Goal: Information Seeking & Learning: Learn about a topic

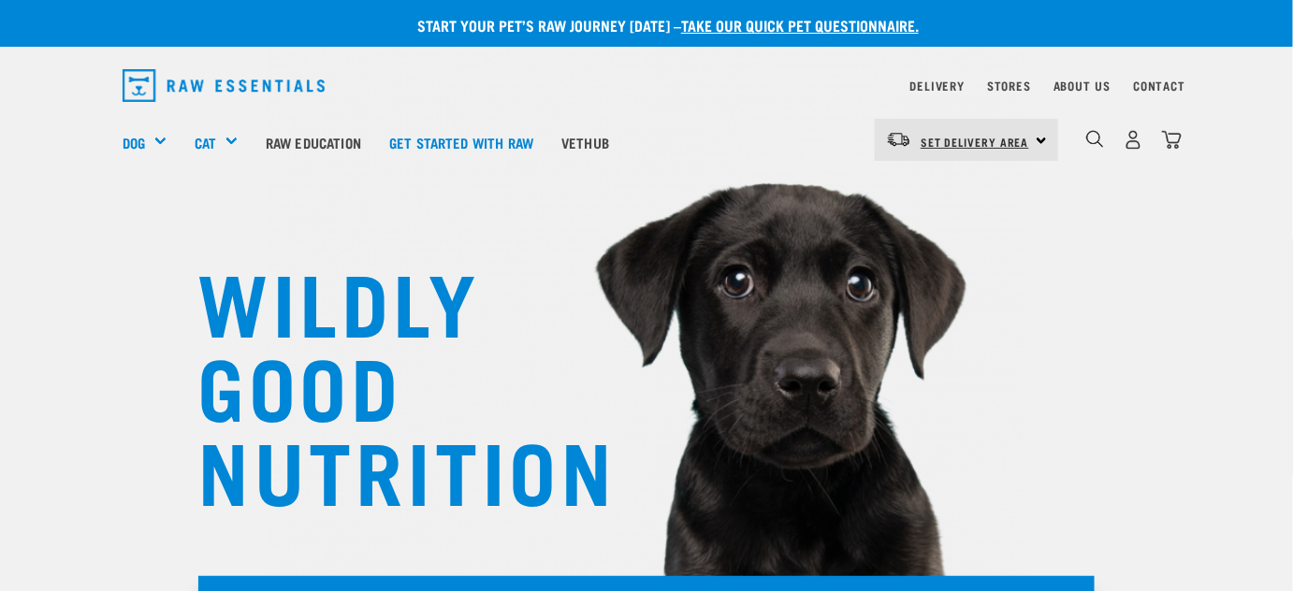
click at [1012, 138] on span "Set Delivery Area" at bounding box center [974, 141] width 108 height 7
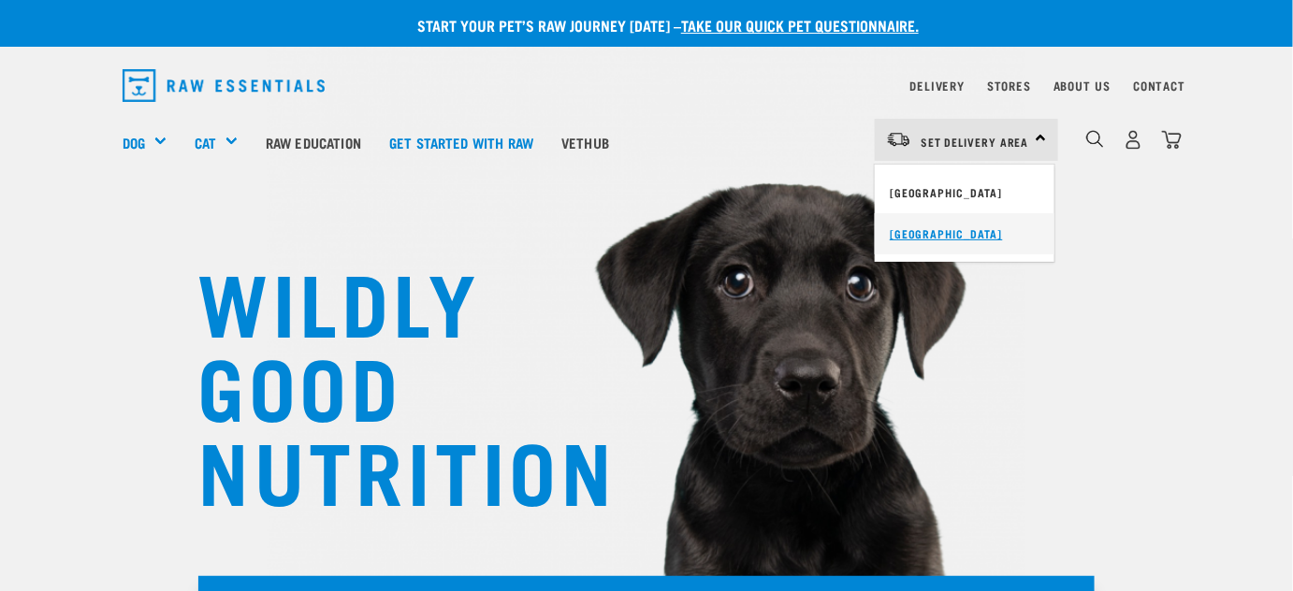
click at [941, 222] on link "[GEOGRAPHIC_DATA]" at bounding box center [964, 233] width 180 height 41
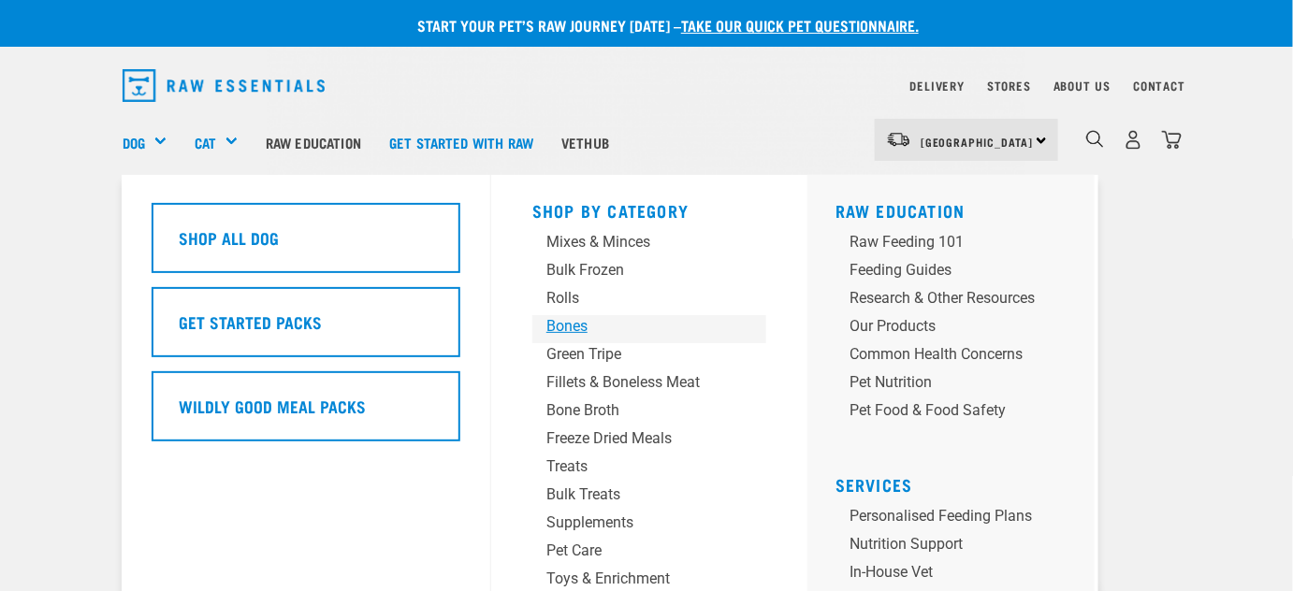
click at [567, 324] on div "Bones" at bounding box center [633, 326] width 175 height 22
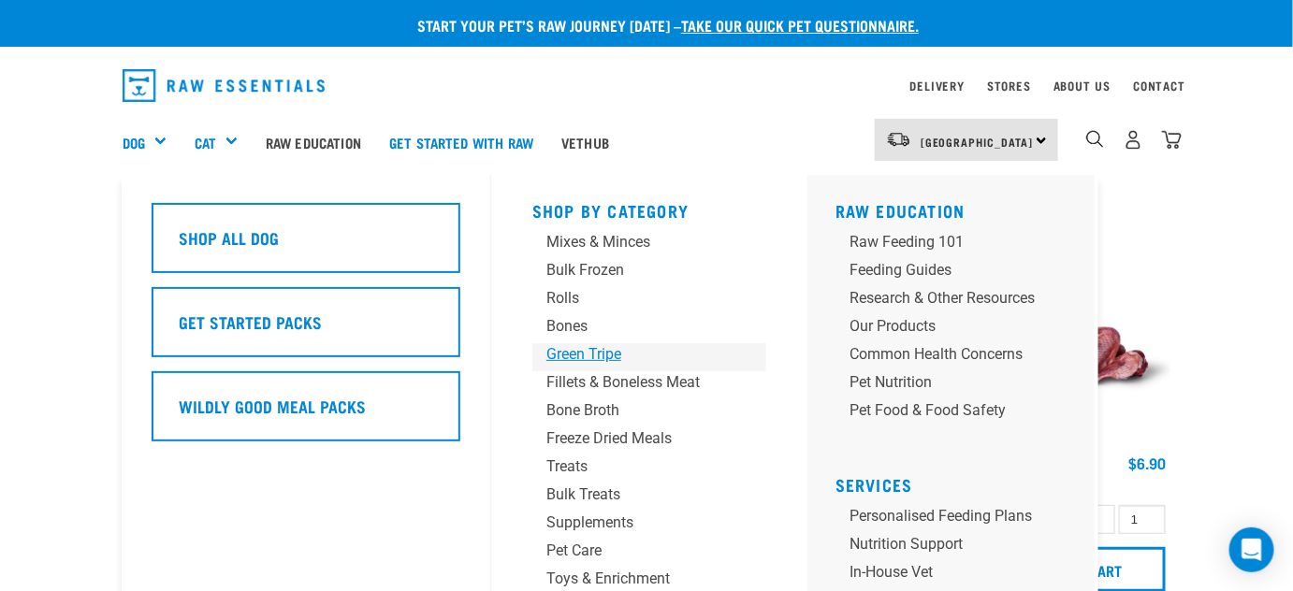
click at [570, 356] on div "Green Tripe" at bounding box center [633, 354] width 175 height 22
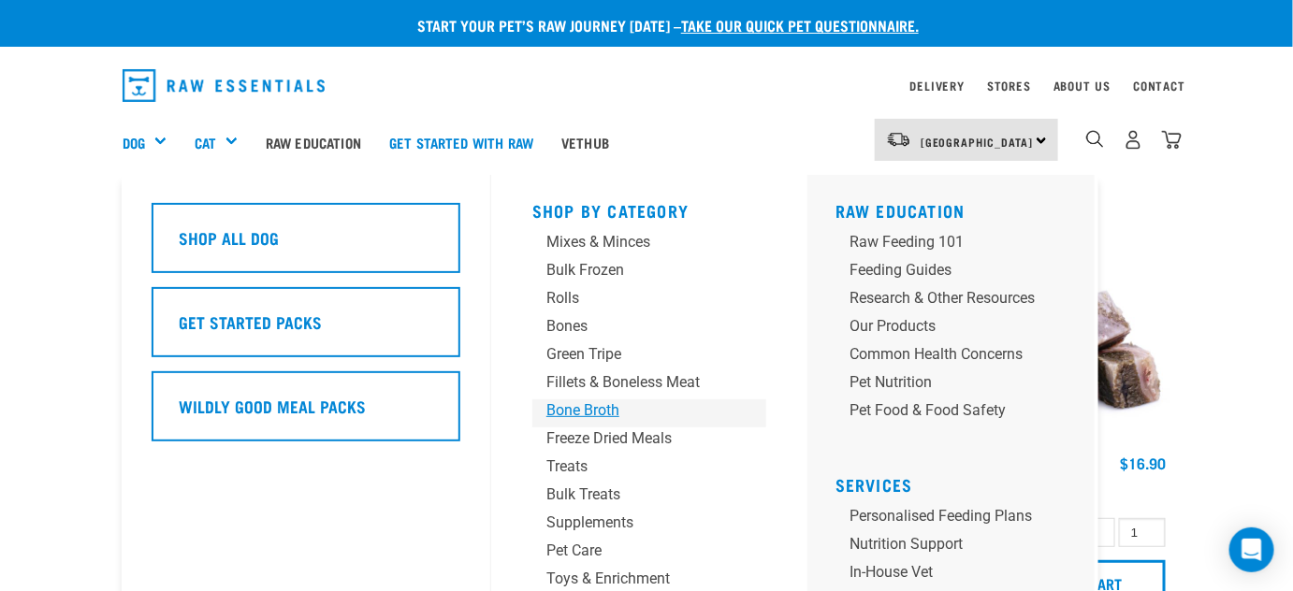
click at [601, 412] on div "Bone Broth" at bounding box center [633, 410] width 175 height 22
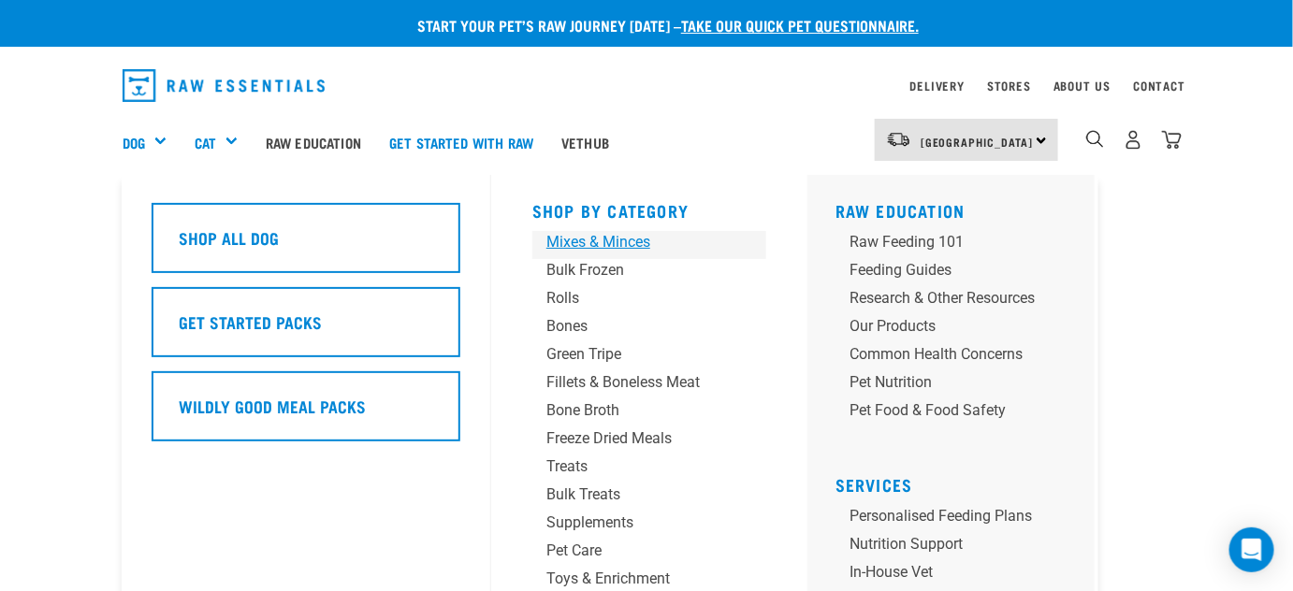
click at [568, 238] on div "Mixes & Minces" at bounding box center [633, 242] width 175 height 22
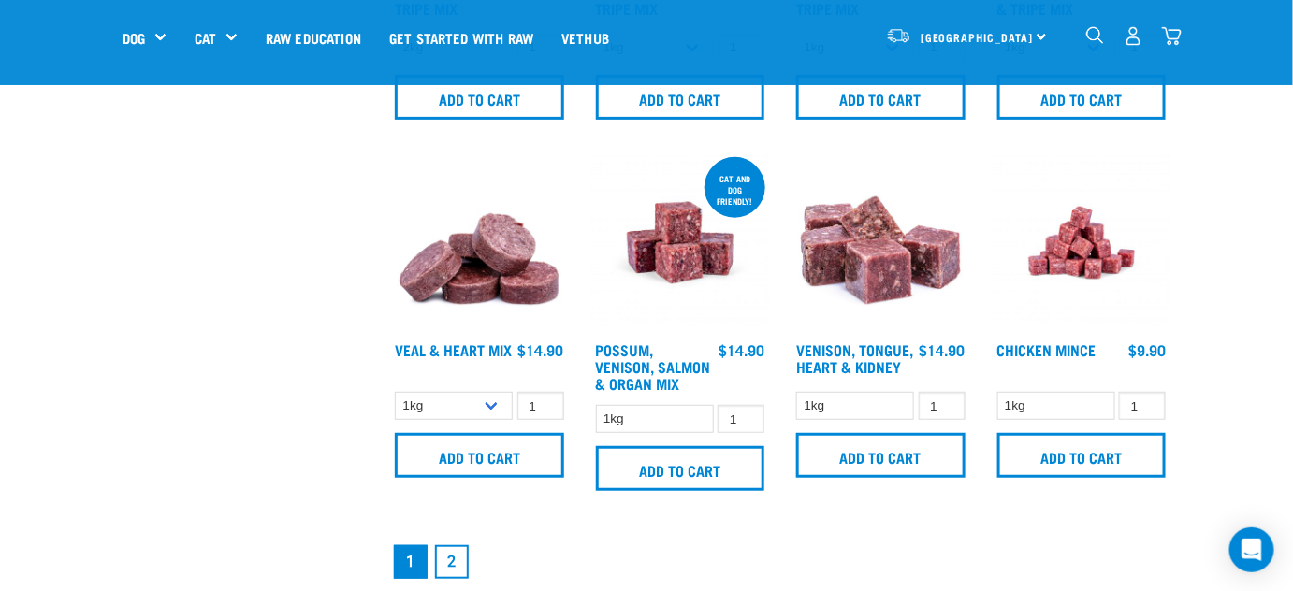
scroll to position [2550, 0]
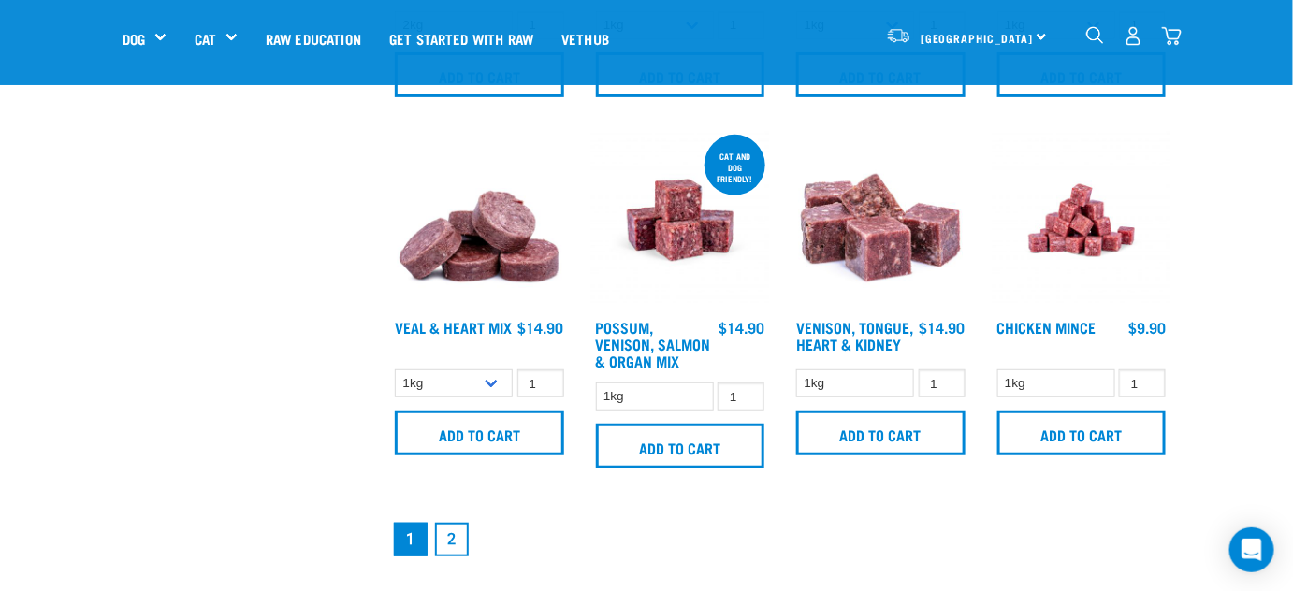
click at [450, 539] on link "2" at bounding box center [452, 540] width 34 height 34
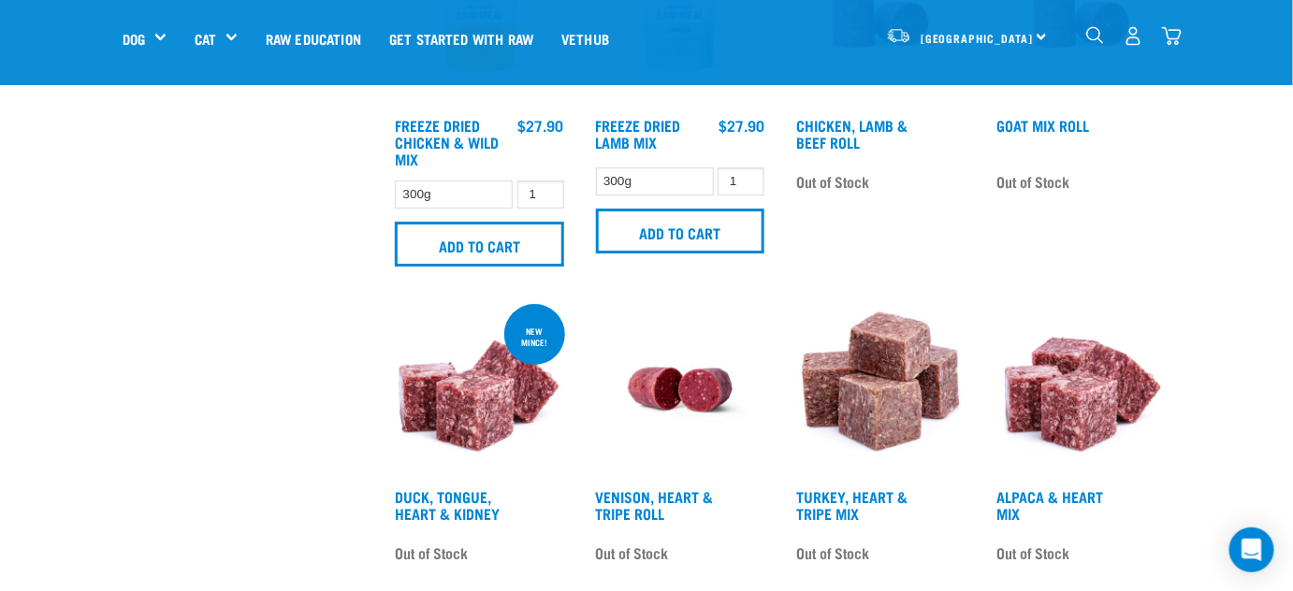
scroll to position [2040, 0]
